Goal: Task Accomplishment & Management: Manage account settings

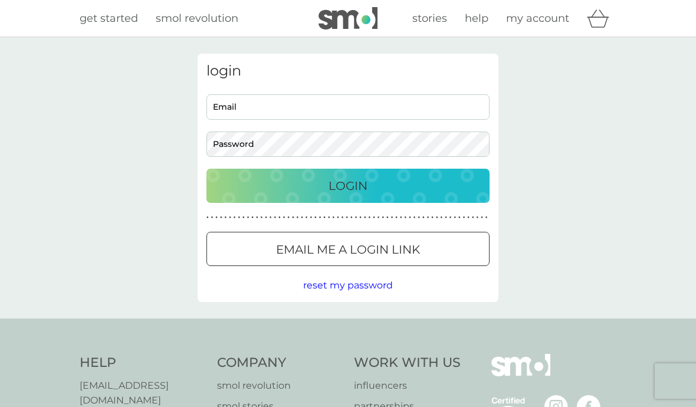
click at [357, 100] on input "Email" at bounding box center [348, 106] width 283 height 25
type input "jan.galloway@me.com"
click at [273, 187] on div "Login" at bounding box center [348, 185] width 260 height 19
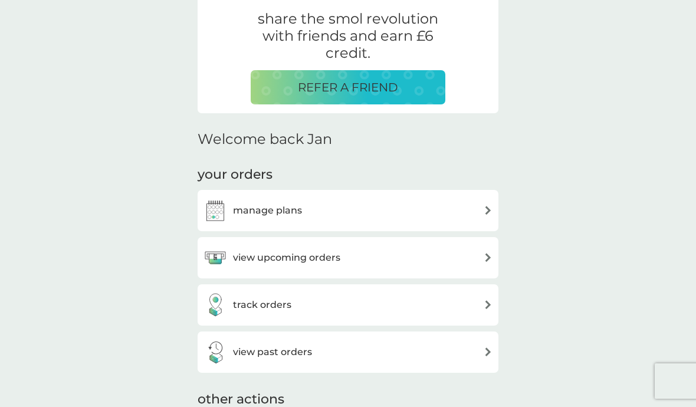
scroll to position [234, 0]
click at [246, 250] on h3 "view upcoming orders" at bounding box center [286, 257] width 107 height 15
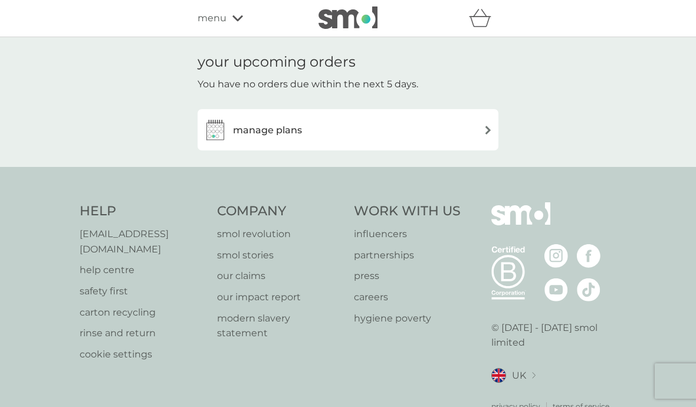
click at [247, 135] on h3 "manage plans" at bounding box center [267, 130] width 69 height 15
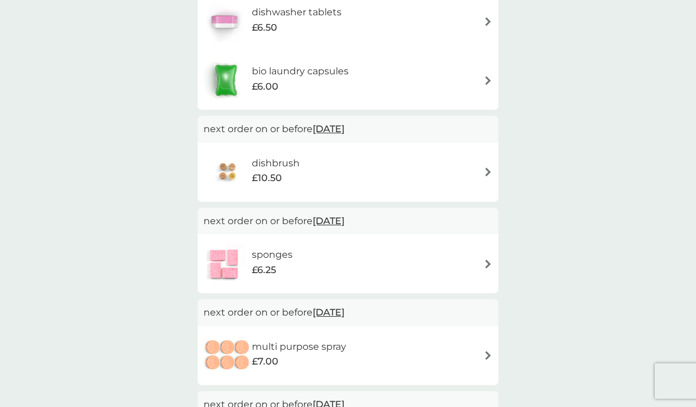
scroll to position [266, 0]
click at [299, 165] on h6 "dishbrush" at bounding box center [276, 162] width 48 height 15
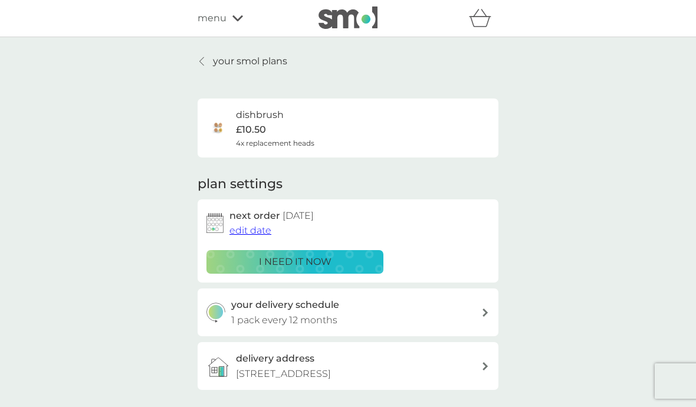
click at [211, 60] on link "your smol plans" at bounding box center [243, 61] width 90 height 15
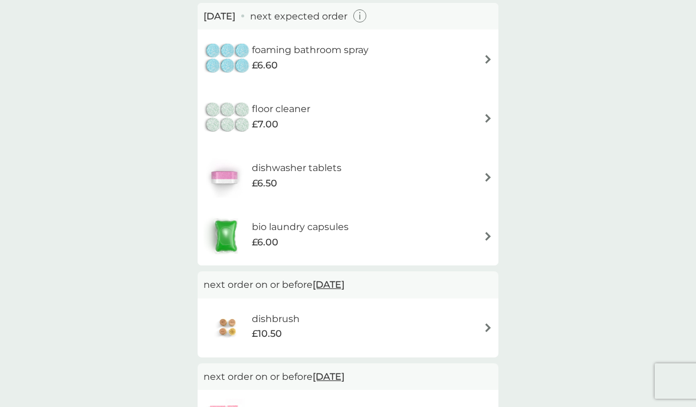
scroll to position [113, 0]
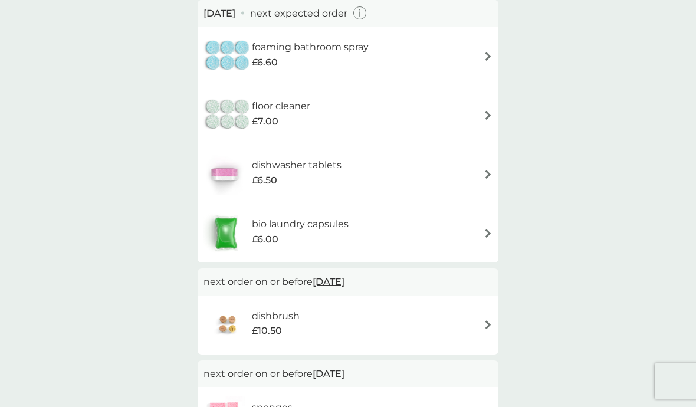
click at [342, 279] on span "[DATE]" at bounding box center [329, 281] width 32 height 23
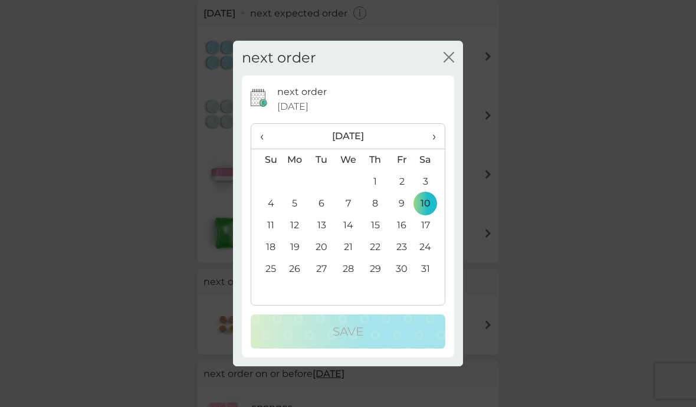
click at [433, 149] on span "›" at bounding box center [430, 136] width 12 height 25
click at [429, 149] on span "›" at bounding box center [430, 136] width 12 height 25
click at [265, 149] on span "‹" at bounding box center [266, 136] width 12 height 25
click at [264, 149] on span "‹" at bounding box center [266, 136] width 12 height 25
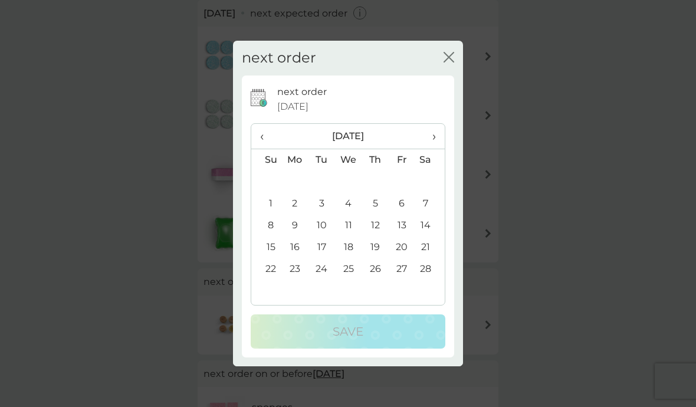
click at [263, 149] on span "‹" at bounding box center [266, 136] width 12 height 25
click at [268, 149] on span "‹" at bounding box center [266, 136] width 12 height 25
click at [267, 149] on span "‹" at bounding box center [266, 136] width 12 height 25
click at [425, 237] on td "15" at bounding box center [431, 226] width 30 height 22
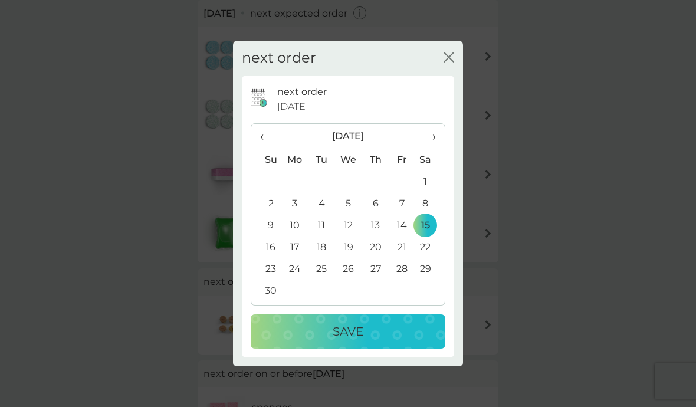
click at [342, 341] on p "Save" at bounding box center [348, 331] width 31 height 19
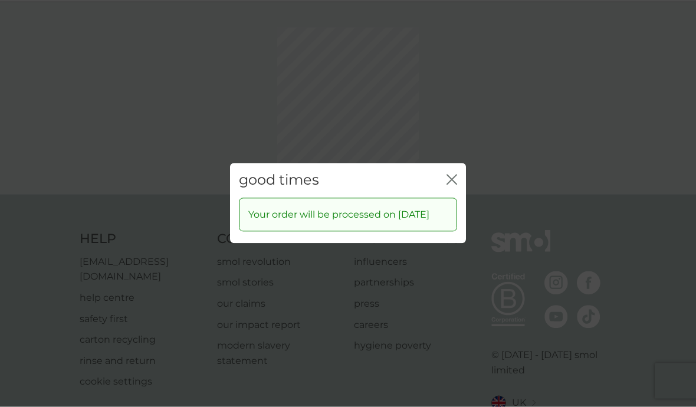
scroll to position [35, 0]
click at [448, 185] on icon "close" at bounding box center [452, 180] width 11 height 11
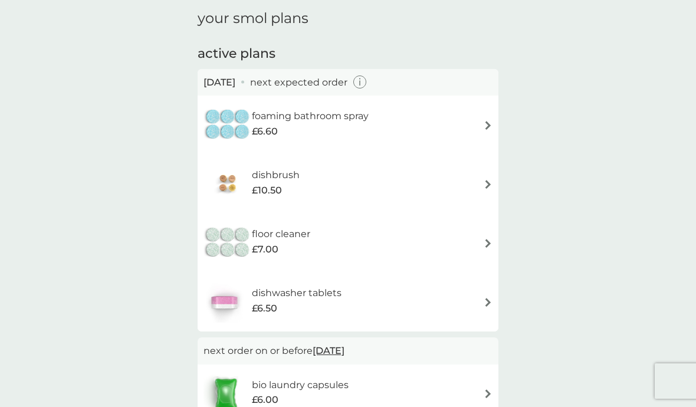
scroll to position [42, 0]
click at [428, 246] on div "floor cleaner £7.00" at bounding box center [348, 244] width 289 height 41
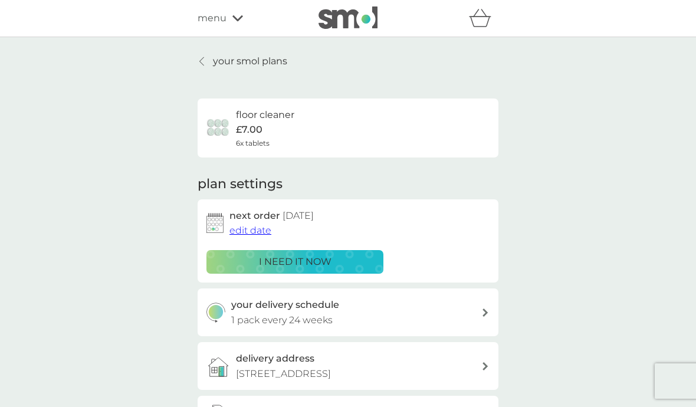
click at [198, 60] on link "your smol plans" at bounding box center [243, 61] width 90 height 15
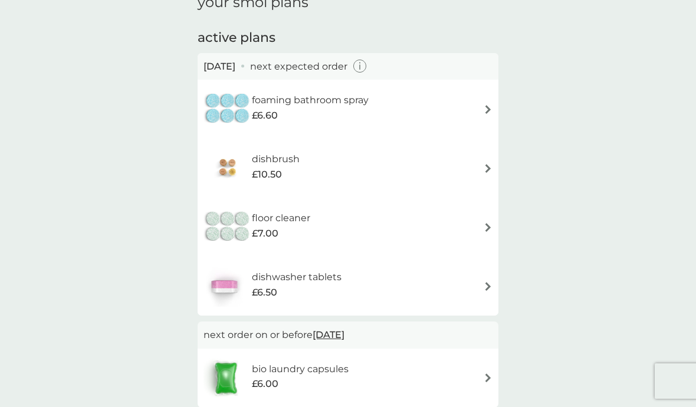
scroll to position [59, 0]
click at [393, 225] on div "floor cleaner £7.00" at bounding box center [348, 227] width 289 height 41
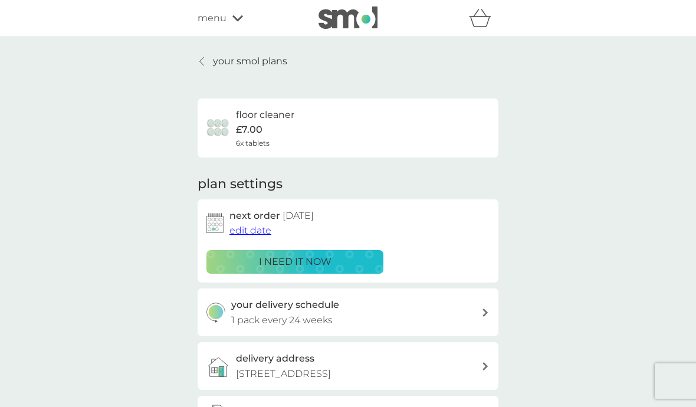
click at [253, 230] on span "edit date" at bounding box center [251, 230] width 42 height 11
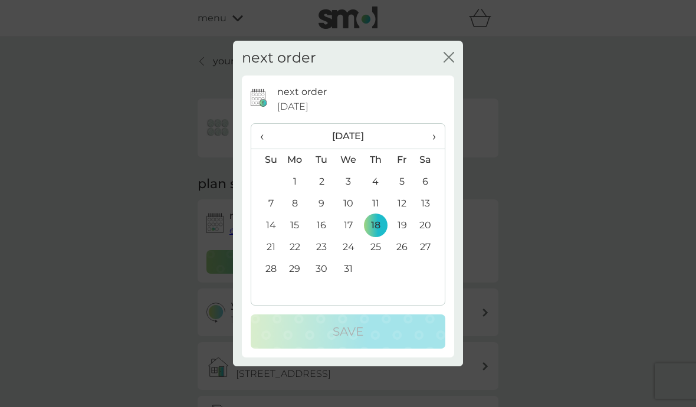
click at [434, 195] on td "13" at bounding box center [431, 204] width 30 height 22
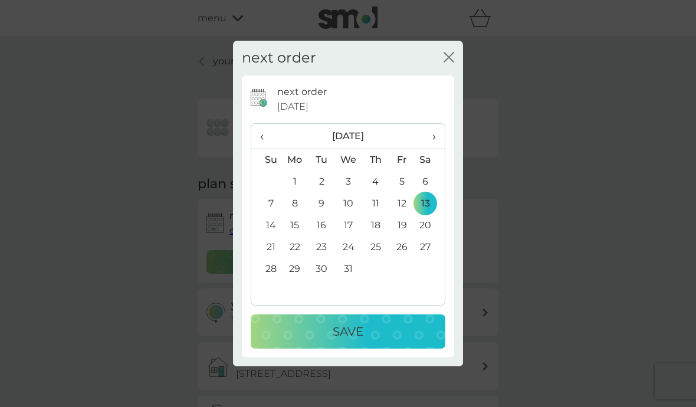
click at [434, 198] on td "13" at bounding box center [431, 204] width 30 height 22
click at [434, 194] on td "13" at bounding box center [431, 204] width 30 height 22
click at [431, 198] on td "13" at bounding box center [431, 204] width 30 height 22
click at [433, 195] on td "13" at bounding box center [431, 204] width 30 height 22
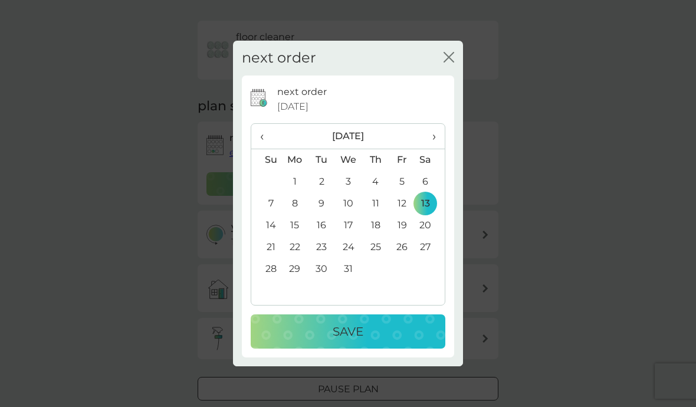
scroll to position [74, 0]
click at [433, 149] on span "›" at bounding box center [430, 136] width 12 height 25
click at [426, 237] on td "14" at bounding box center [431, 226] width 30 height 22
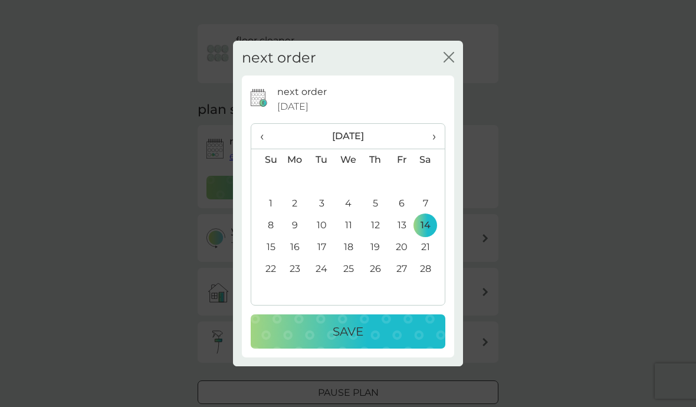
click at [362, 341] on p "Save" at bounding box center [348, 331] width 31 height 19
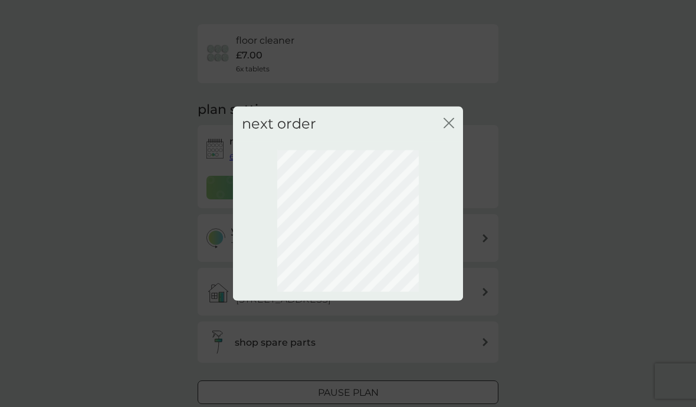
scroll to position [35, 0]
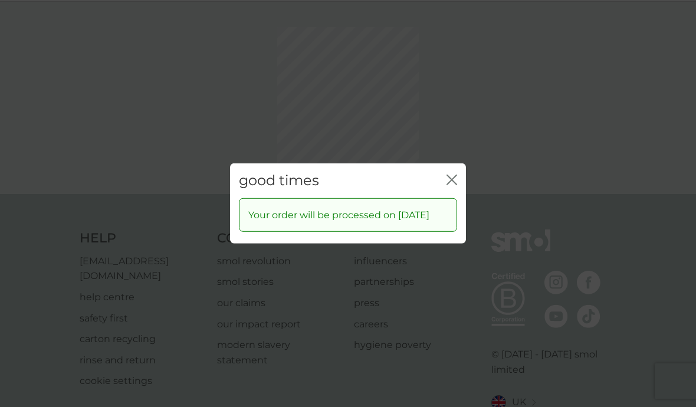
click at [453, 185] on icon "close" at bounding box center [452, 180] width 11 height 11
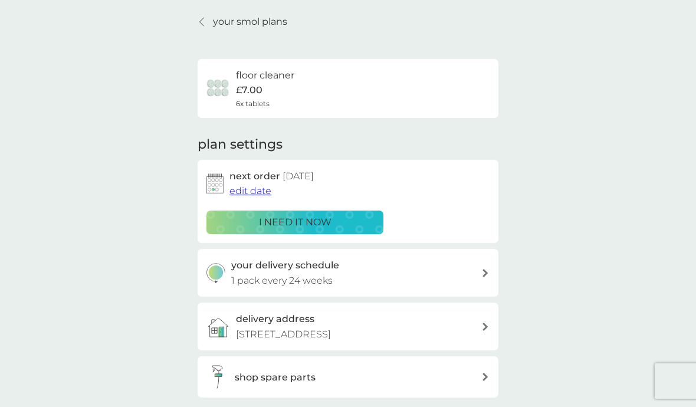
scroll to position [0, 0]
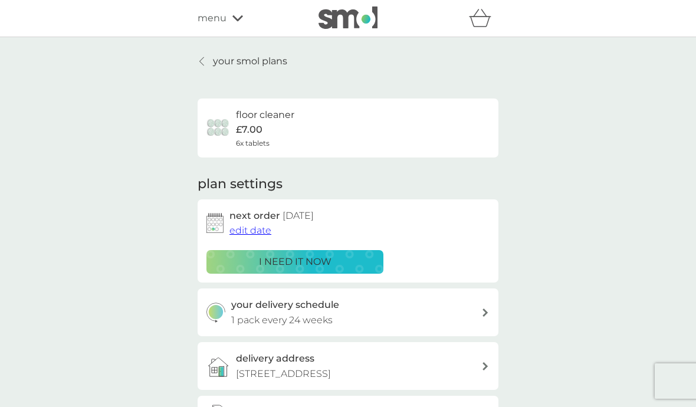
click at [207, 63] on link "your smol plans" at bounding box center [243, 61] width 90 height 15
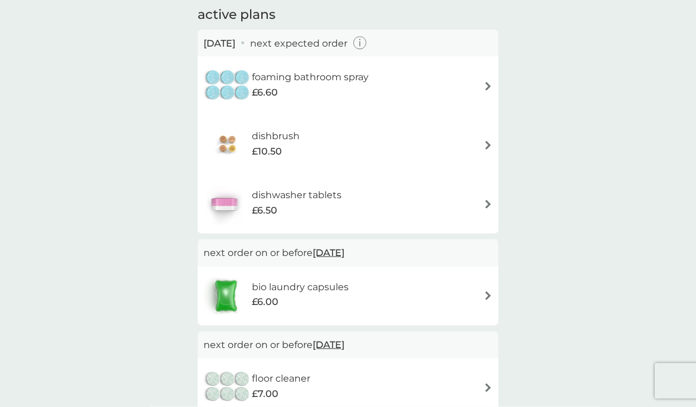
scroll to position [83, 0]
click at [485, 87] on img at bounding box center [488, 86] width 9 height 9
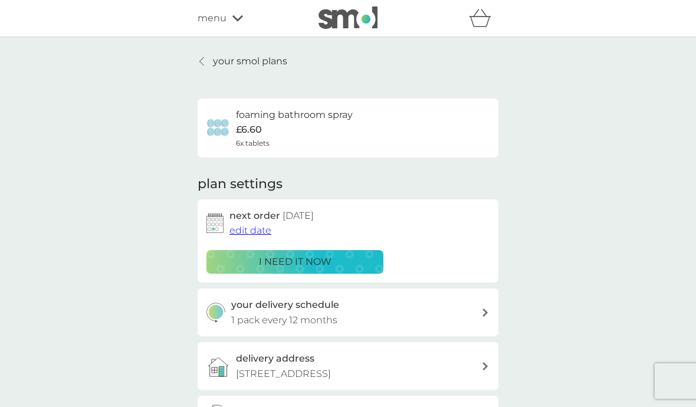
click at [206, 60] on div at bounding box center [202, 61] width 8 height 9
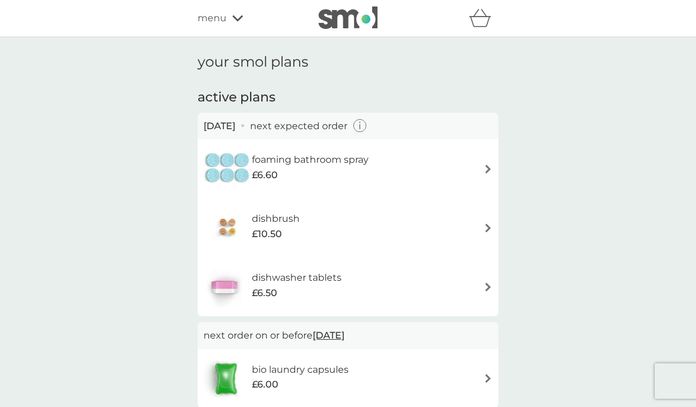
click at [491, 166] on img at bounding box center [488, 169] width 9 height 9
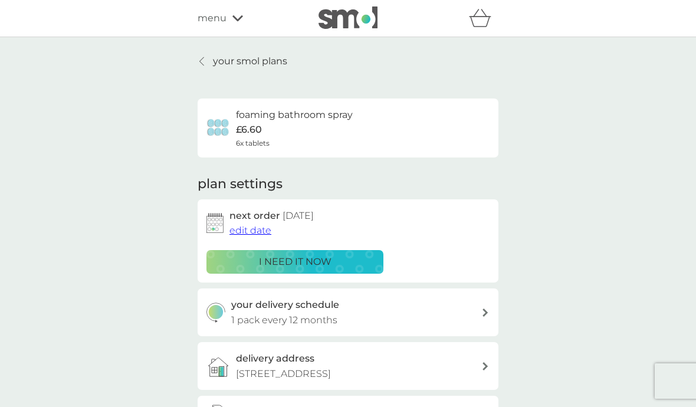
click at [257, 230] on span "edit date" at bounding box center [251, 230] width 42 height 11
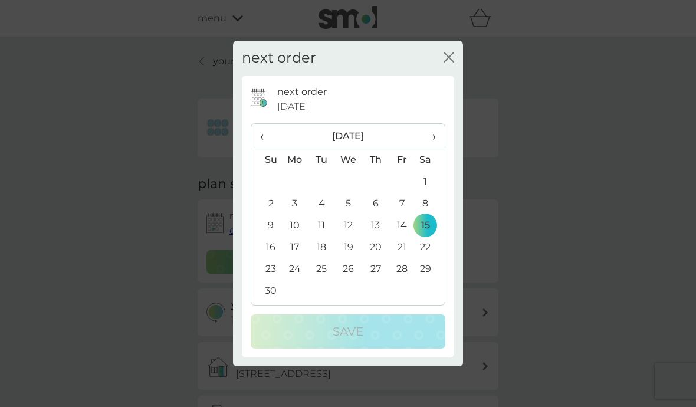
click at [434, 135] on span "›" at bounding box center [430, 136] width 12 height 25
click at [420, 227] on td "14" at bounding box center [431, 226] width 30 height 22
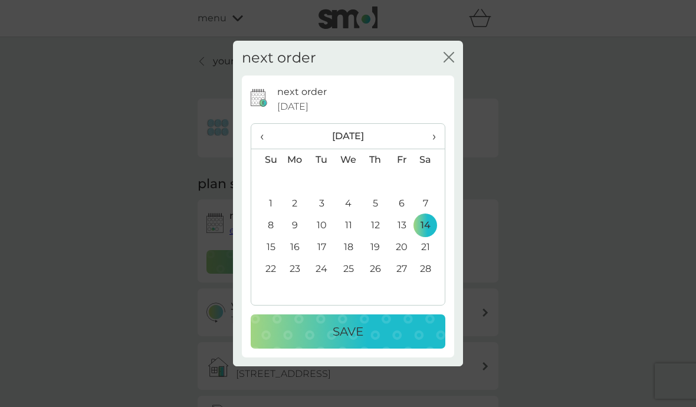
click at [343, 332] on p "Save" at bounding box center [348, 331] width 31 height 19
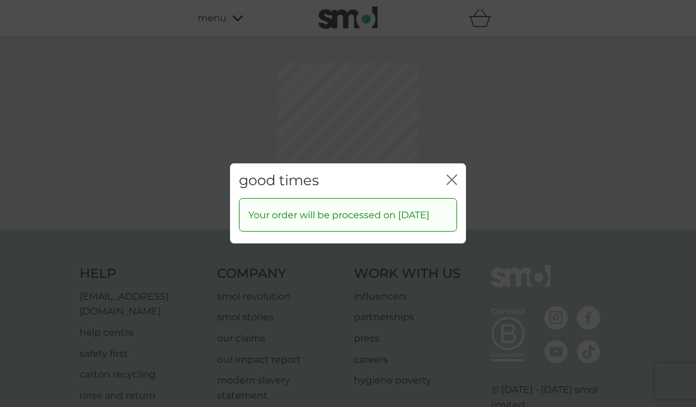
click at [457, 169] on div "good times close" at bounding box center [348, 180] width 236 height 35
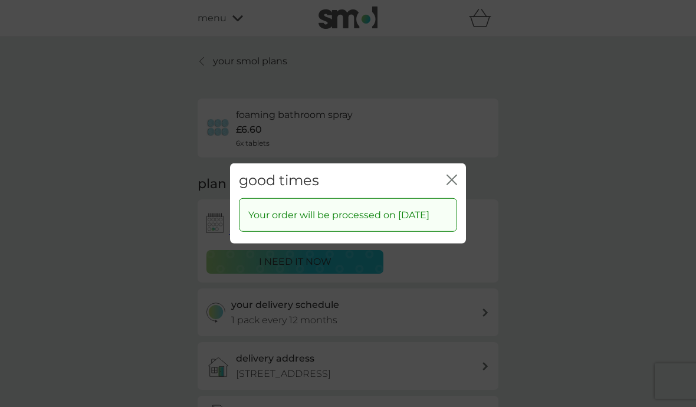
click at [454, 175] on icon "close" at bounding box center [452, 180] width 11 height 11
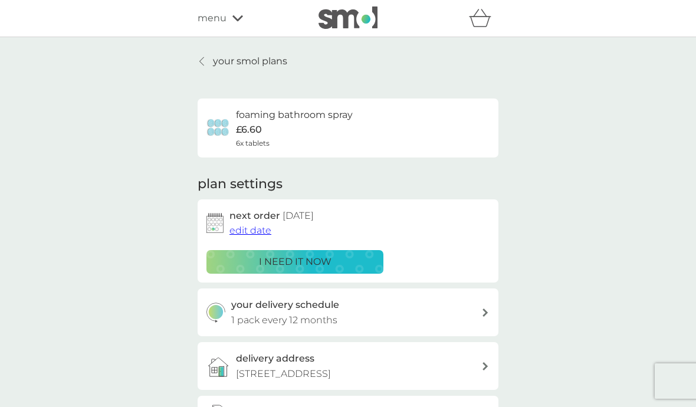
click at [204, 60] on icon at bounding box center [202, 61] width 5 height 9
